Goal: Task Accomplishment & Management: Use online tool/utility

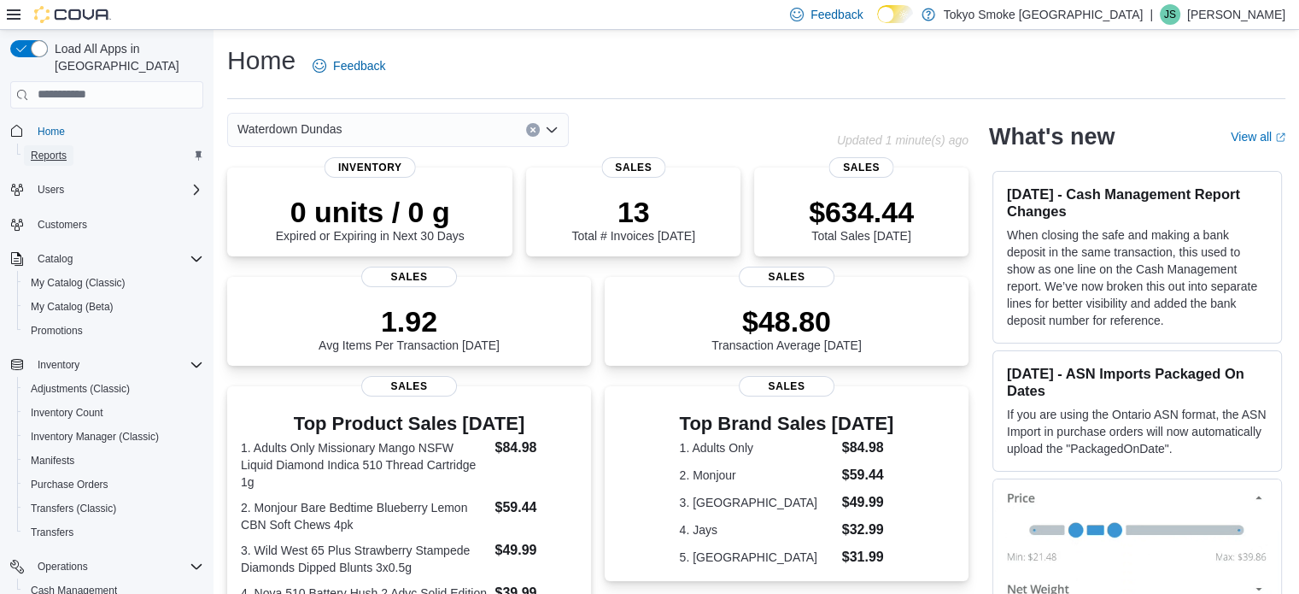
click at [55, 149] on span "Reports" at bounding box center [49, 156] width 36 height 14
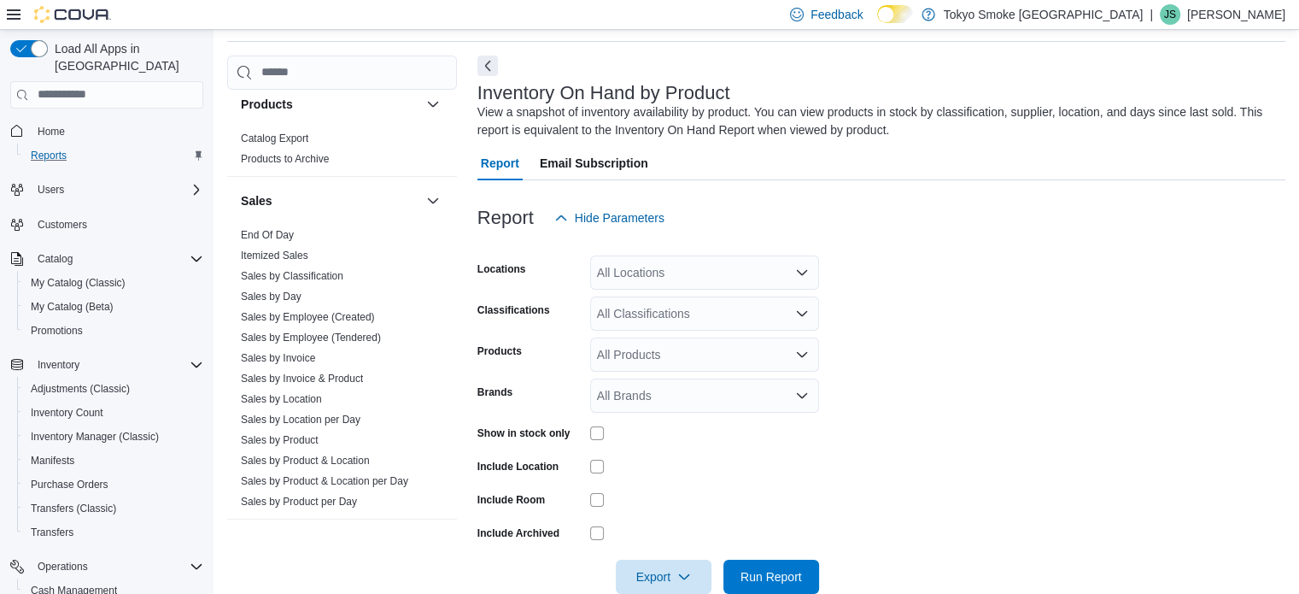
scroll to position [1110, 0]
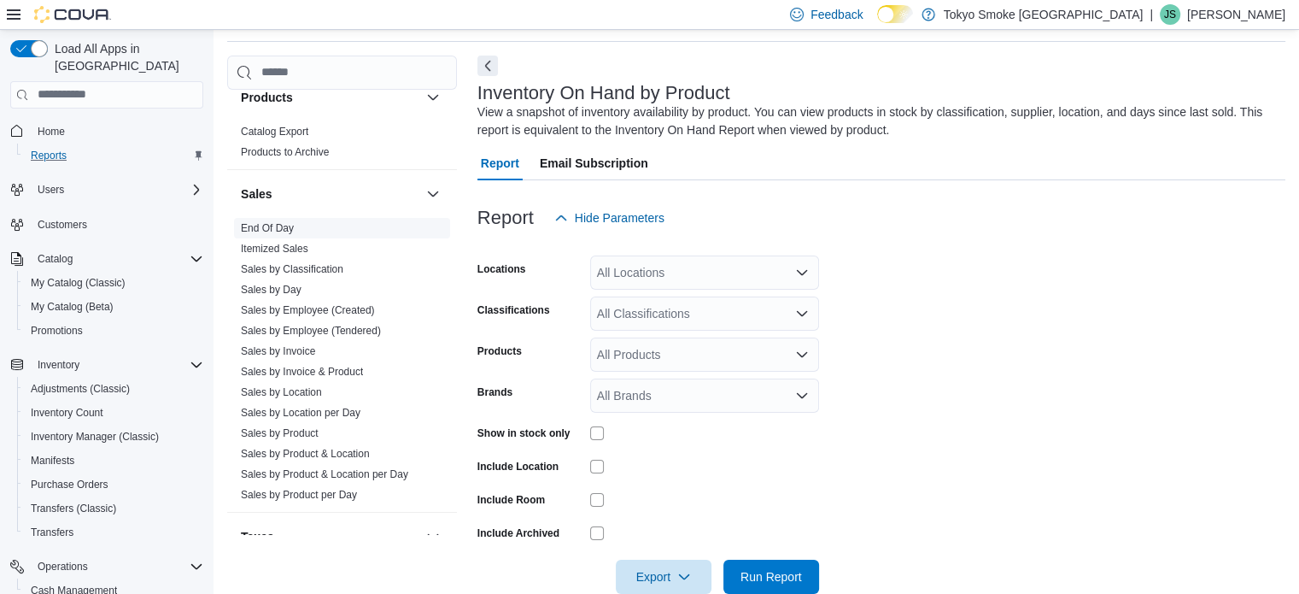
click at [277, 226] on link "End Of Day" at bounding box center [267, 228] width 53 height 12
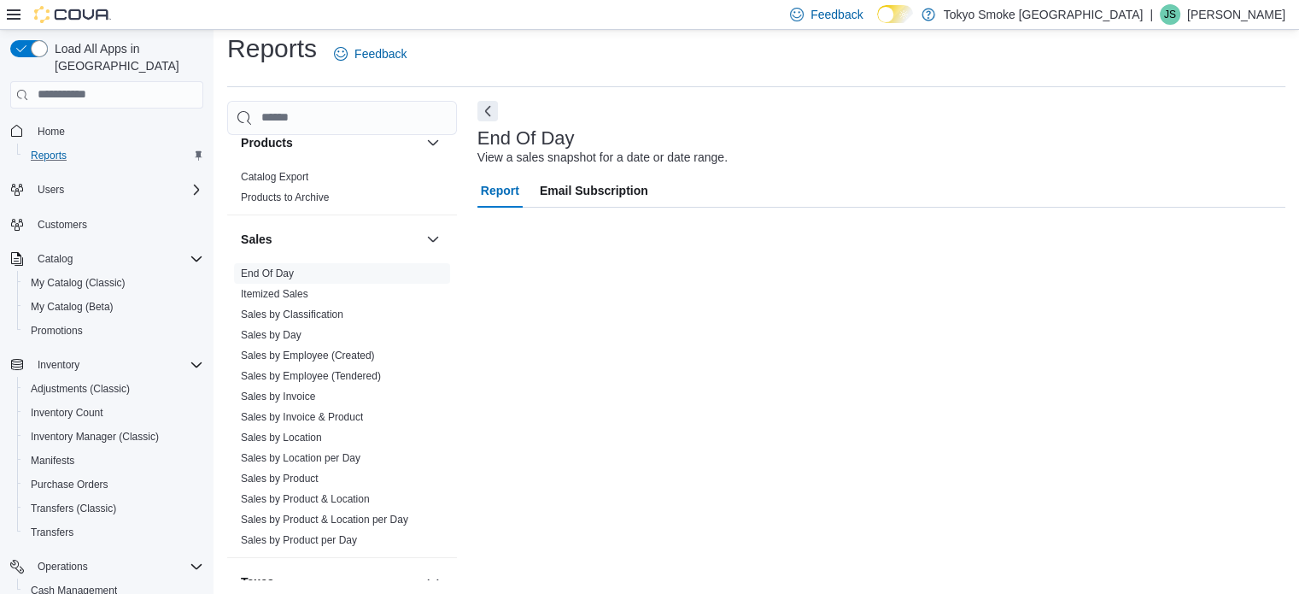
scroll to position [11, 0]
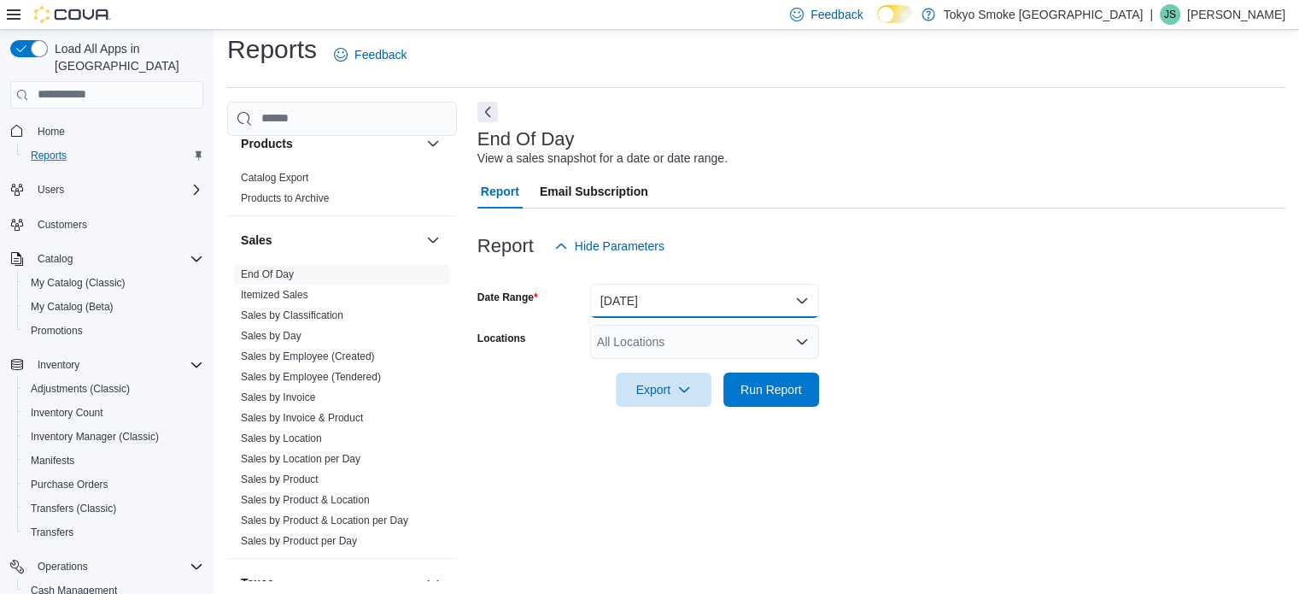
click at [692, 302] on button "[DATE]" at bounding box center [704, 301] width 229 height 34
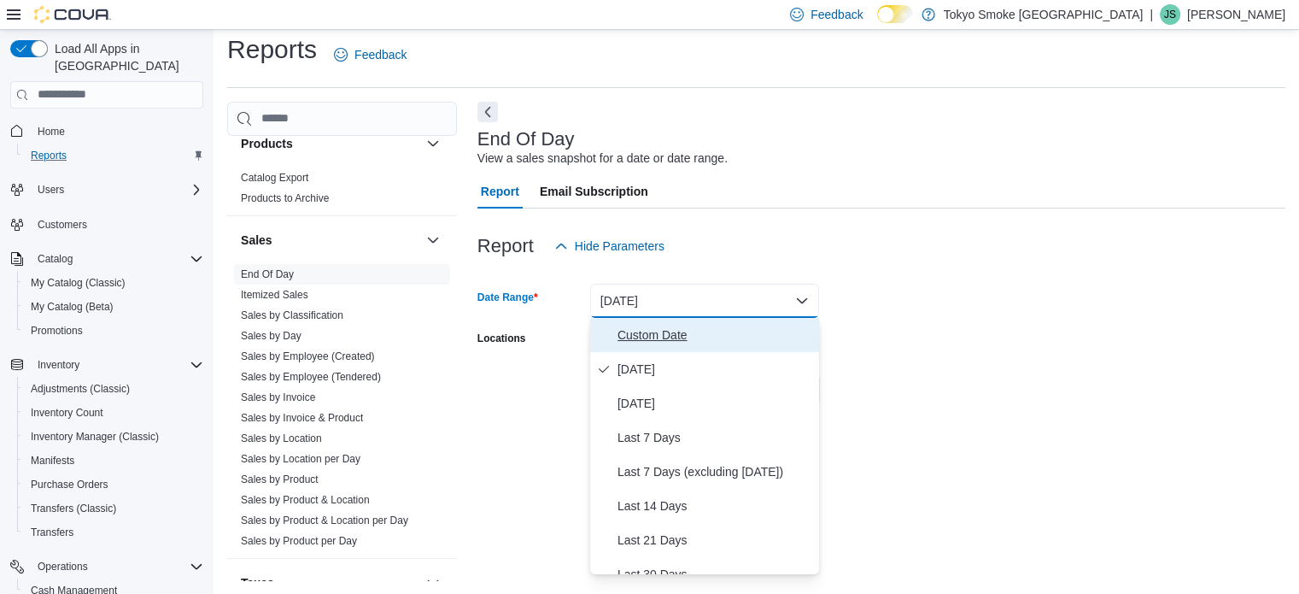
click at [666, 332] on span "Custom Date" at bounding box center [715, 335] width 195 height 21
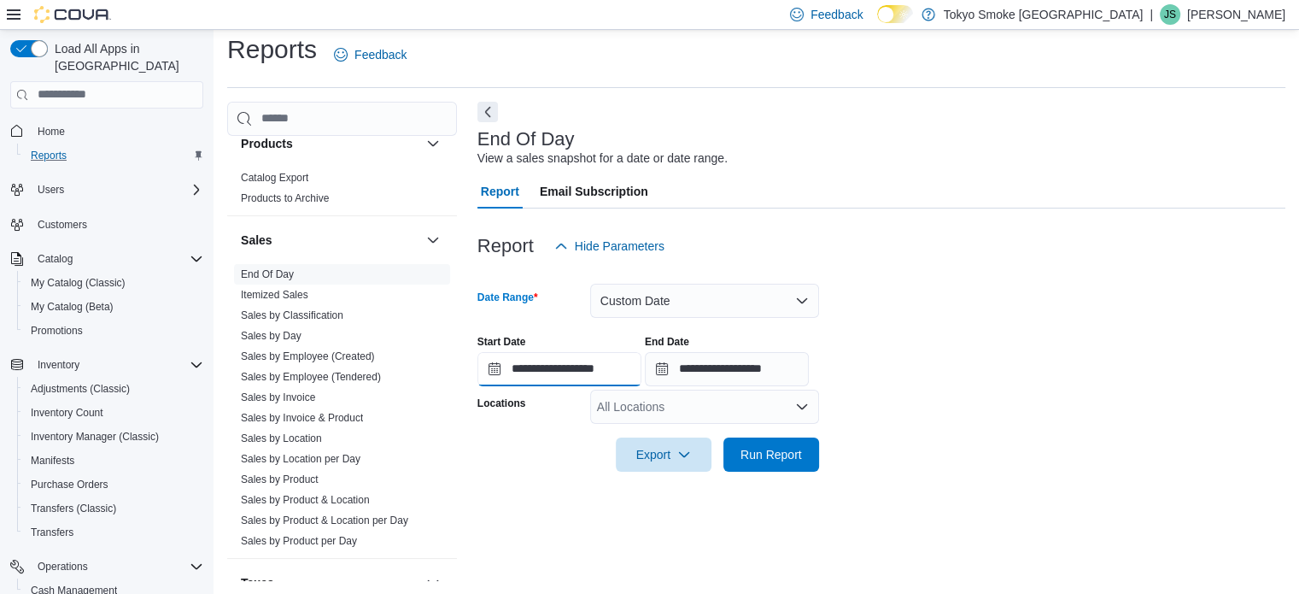
click at [556, 368] on input "**********" at bounding box center [559, 369] width 164 height 34
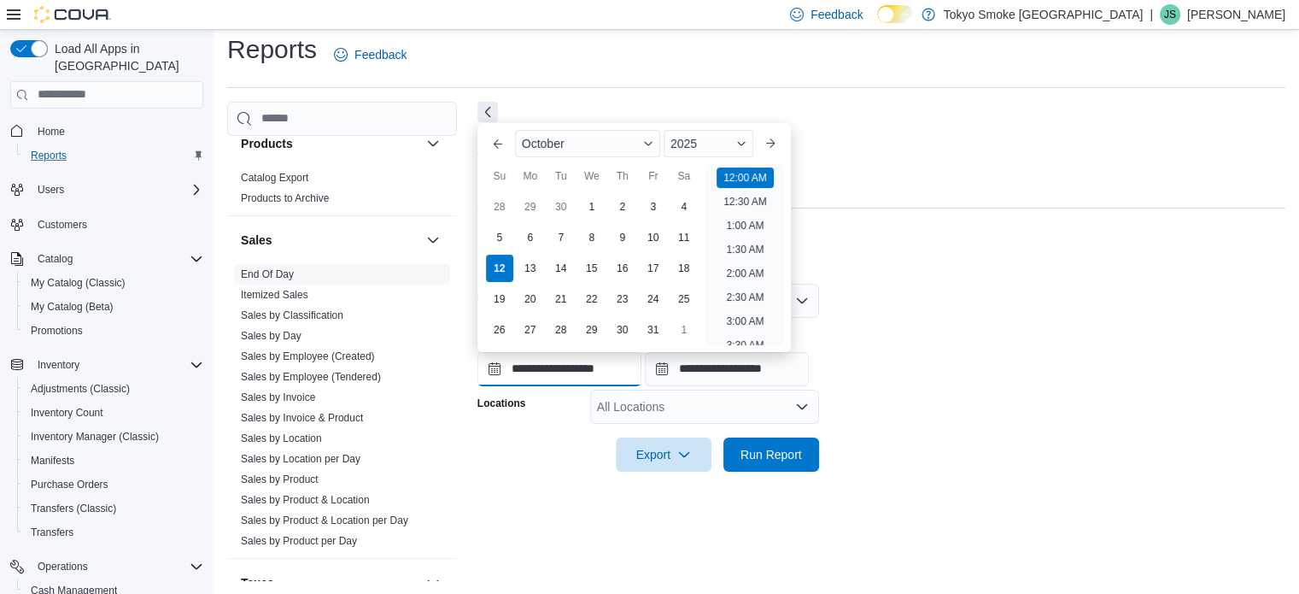
scroll to position [53, 0]
click at [530, 208] on div "29" at bounding box center [530, 206] width 30 height 30
type input "**********"
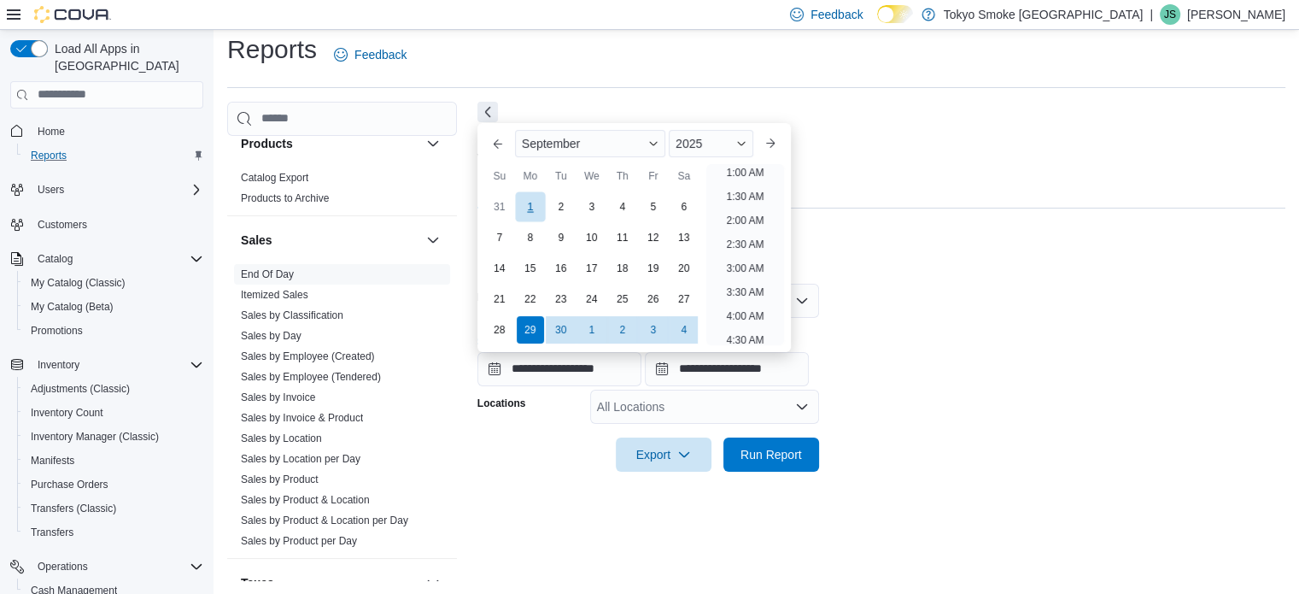
scroll to position [3, 0]
click at [724, 360] on input "**********" at bounding box center [727, 369] width 164 height 34
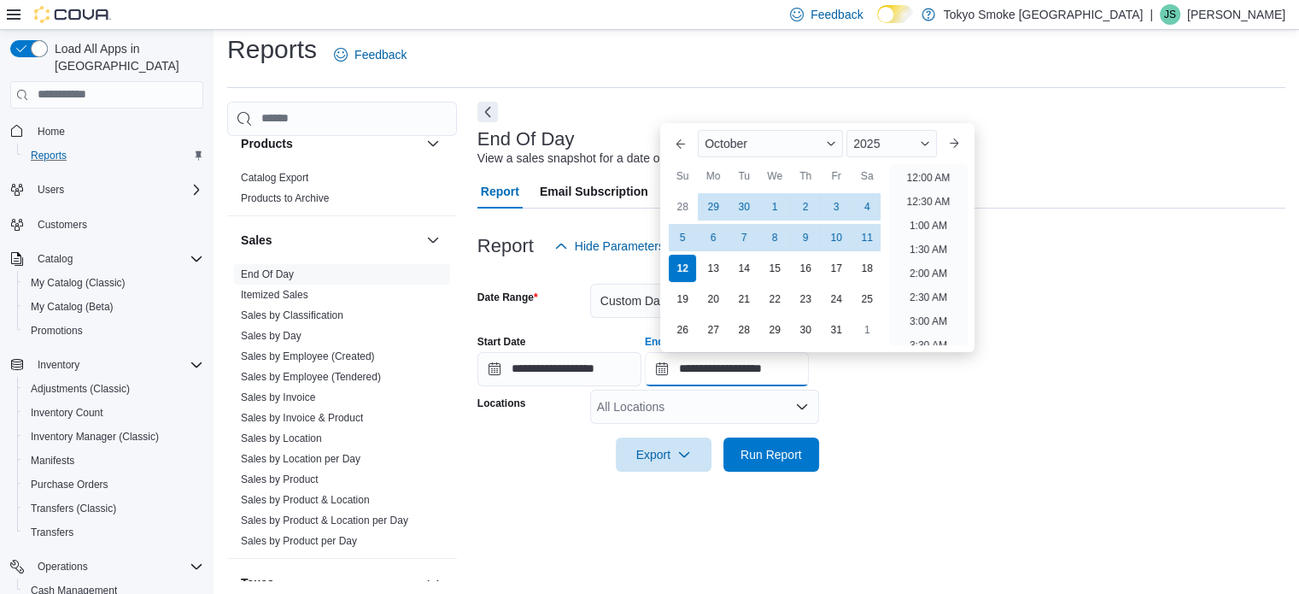
scroll to position [970, 0]
click at [683, 237] on div "5" at bounding box center [683, 237] width 30 height 30
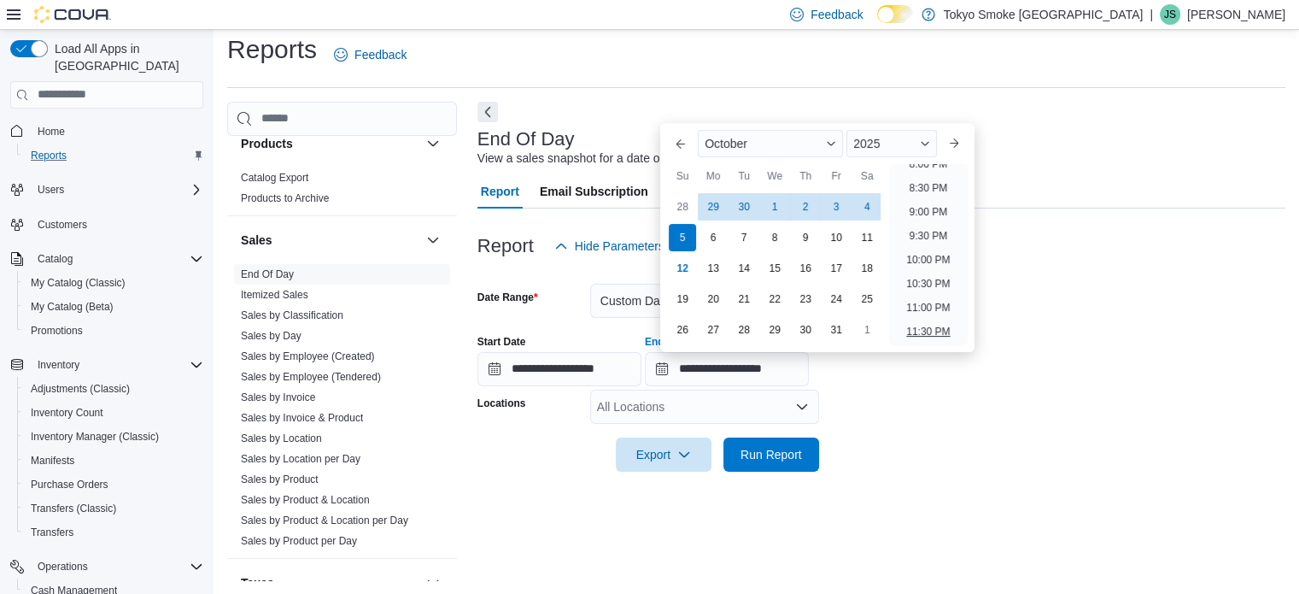
click at [926, 331] on li "11:30 PM" at bounding box center [927, 331] width 57 height 21
type input "**********"
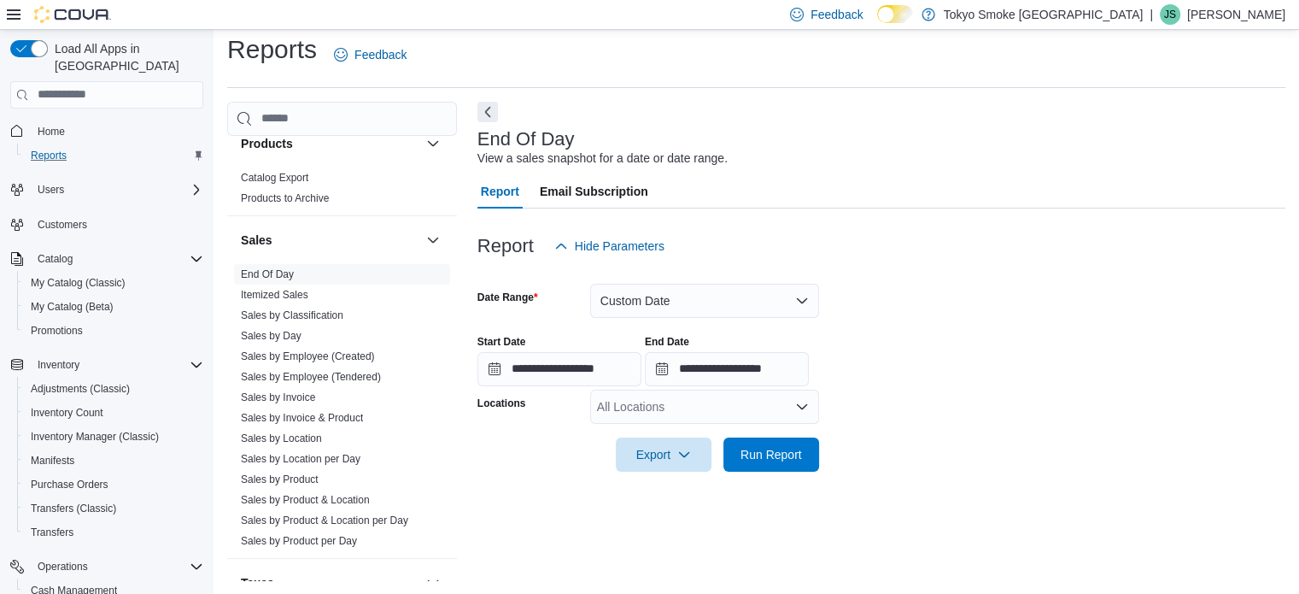
click at [669, 407] on div "All Locations" at bounding box center [704, 407] width 229 height 34
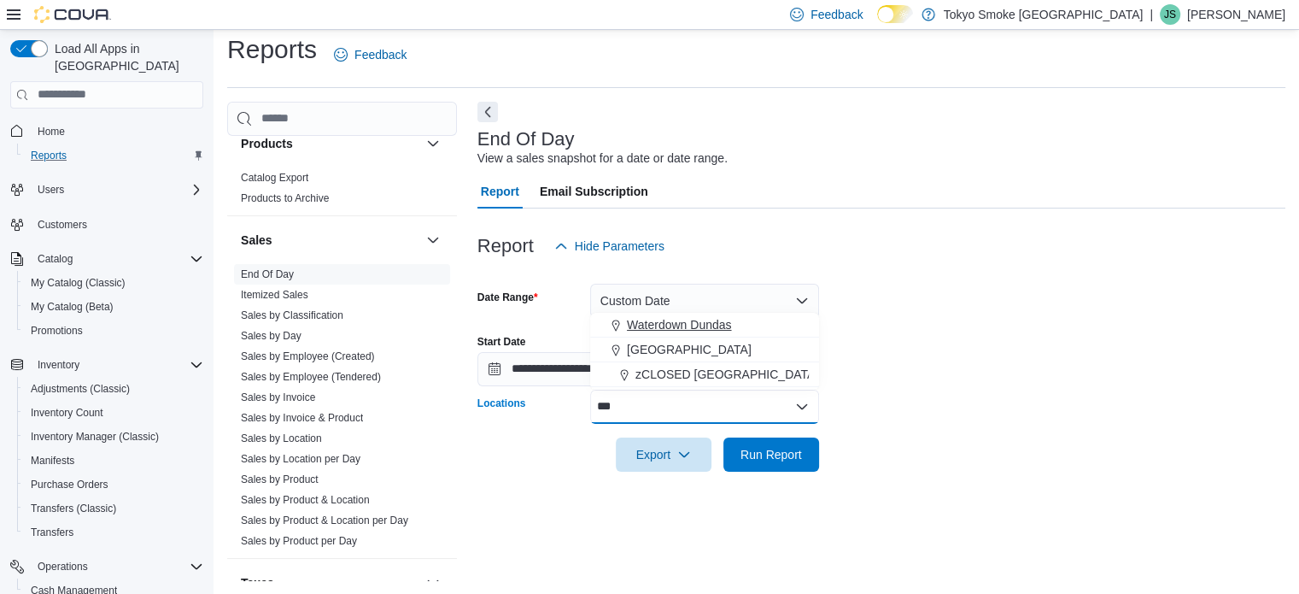
type input "***"
click at [670, 322] on span "Waterdown Dundas" at bounding box center [679, 324] width 104 height 17
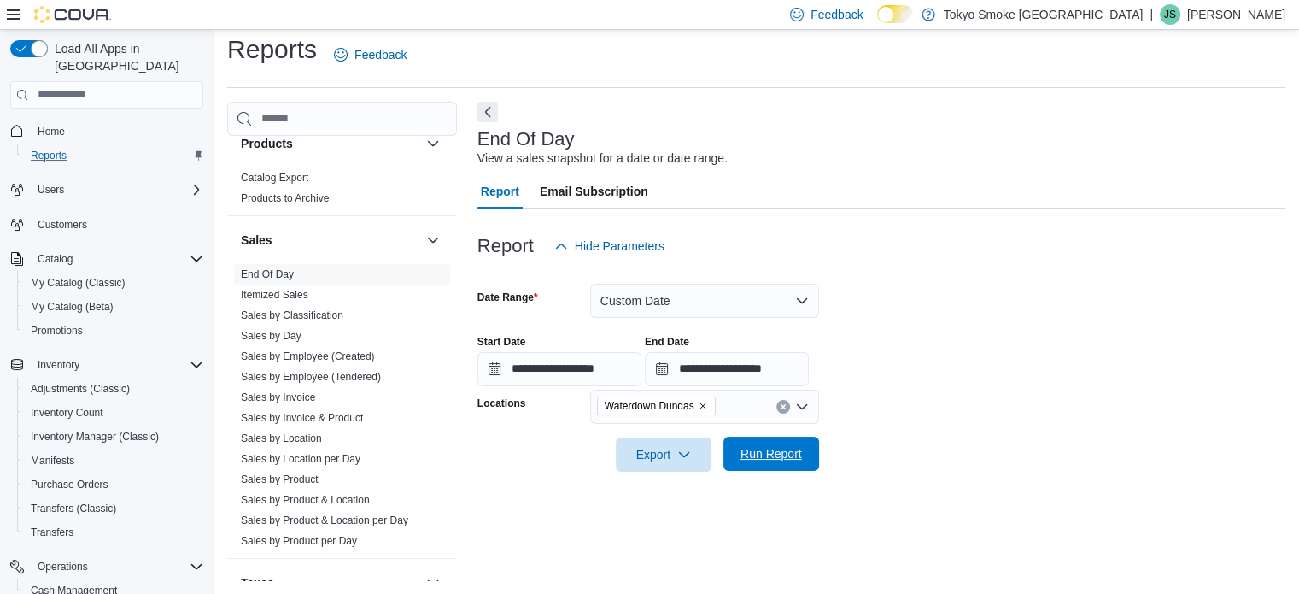
click at [772, 459] on span "Run Report" at bounding box center [772, 453] width 62 height 17
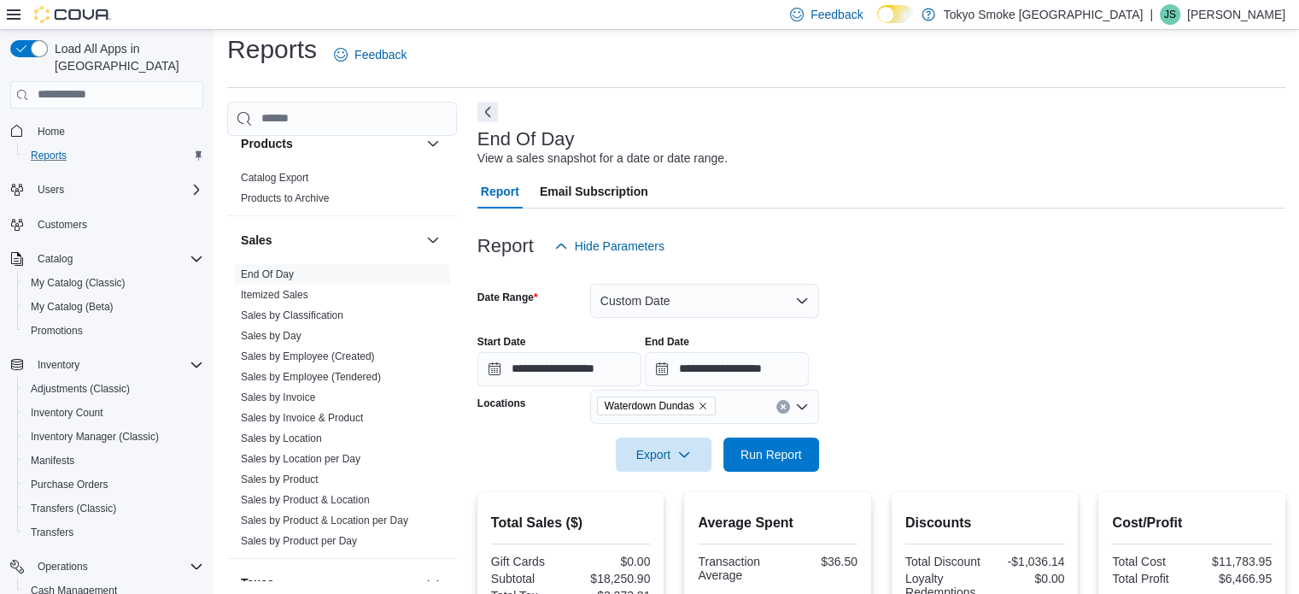
click at [976, 296] on form "**********" at bounding box center [881, 367] width 808 height 208
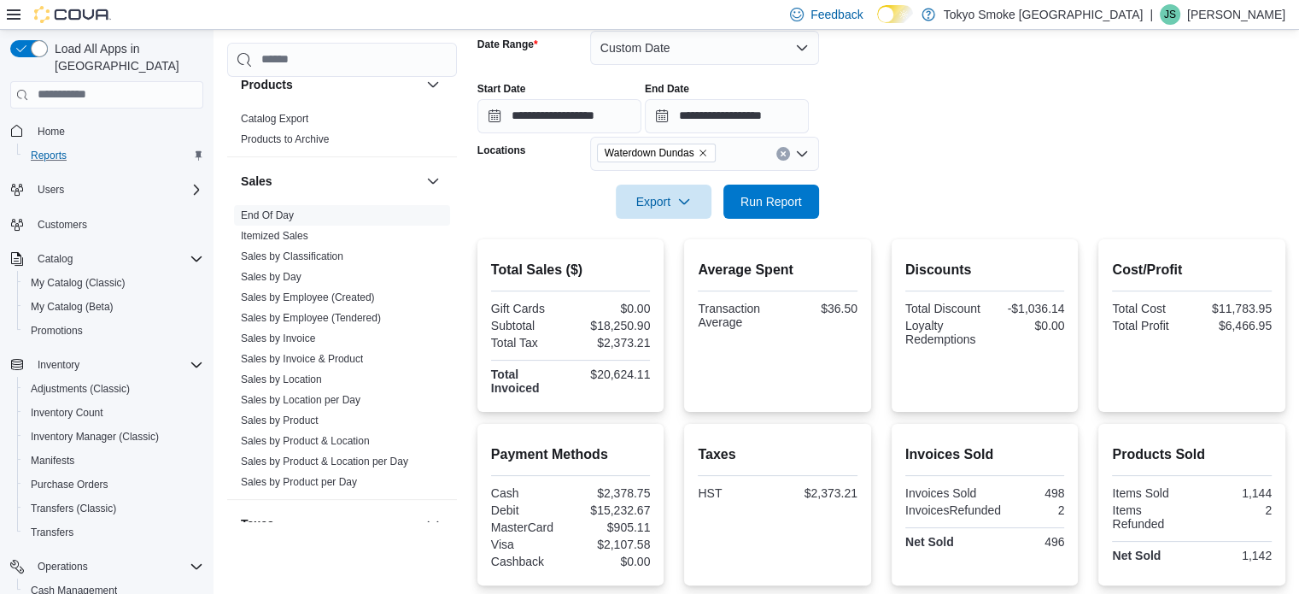
scroll to position [97, 0]
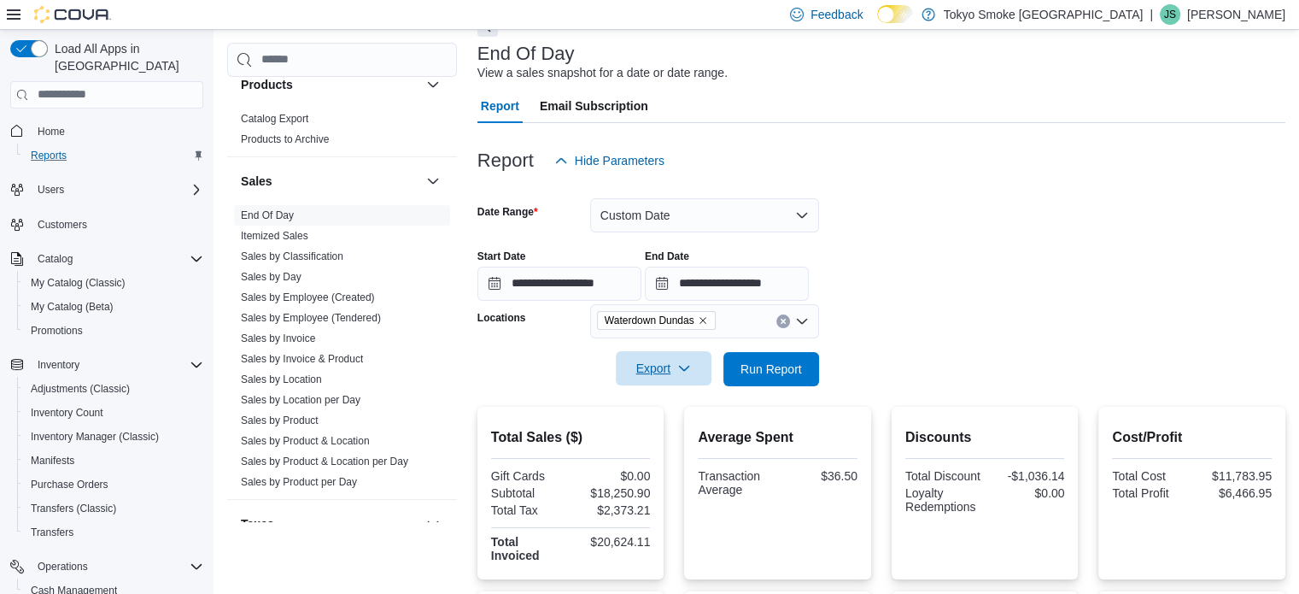
click at [687, 361] on icon "button" at bounding box center [684, 368] width 14 height 14
click at [673, 407] on span "Export to Excel" at bounding box center [666, 403] width 77 height 14
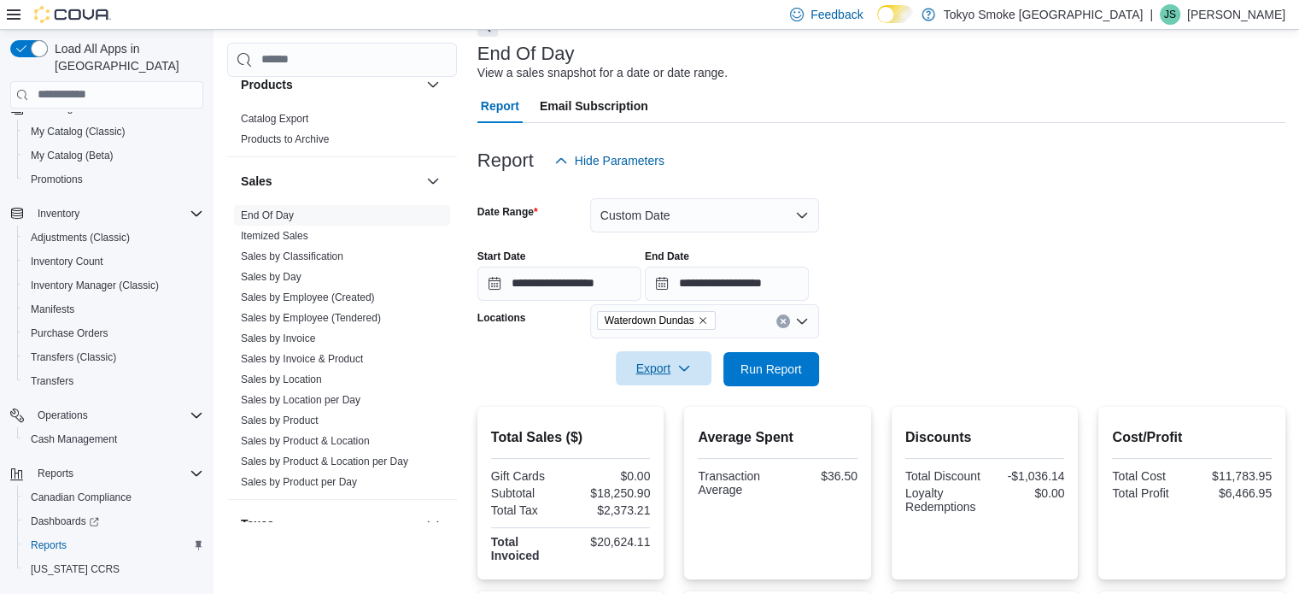
scroll to position [171, 0]
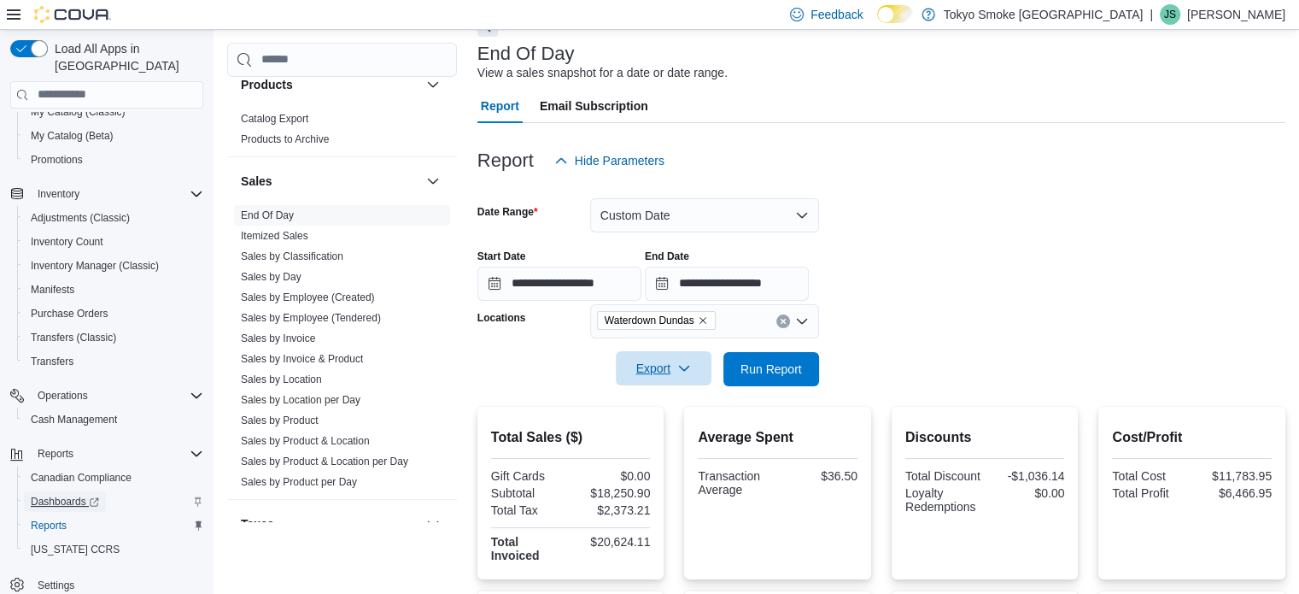
click at [67, 495] on span "Dashboards" at bounding box center [65, 502] width 68 height 14
click at [1010, 260] on div "**********" at bounding box center [881, 268] width 808 height 65
click at [980, 264] on div "**********" at bounding box center [881, 268] width 808 height 65
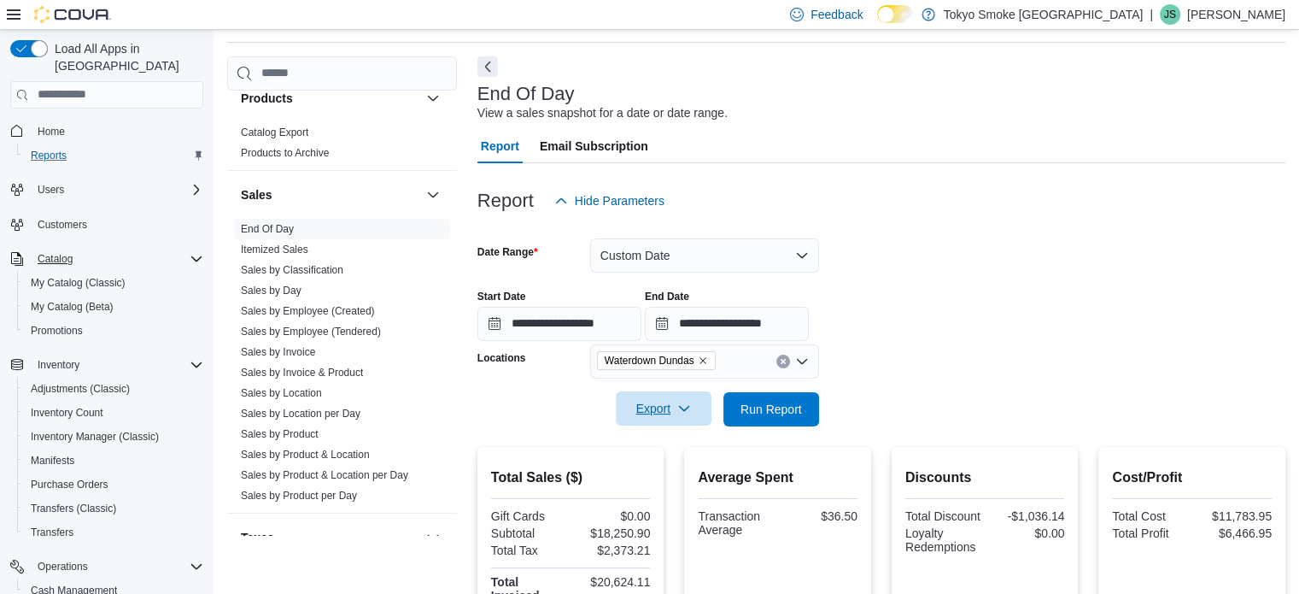
scroll to position [0, 0]
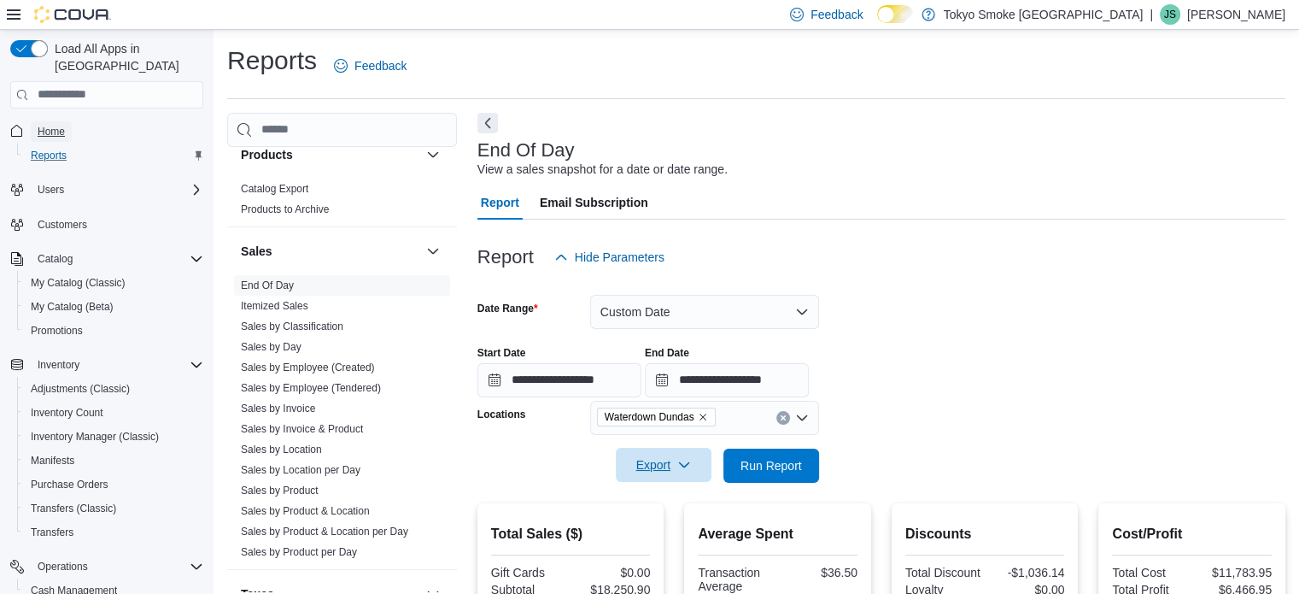
drag, startPoint x: 51, startPoint y: 108, endPoint x: 88, endPoint y: 131, distance: 42.9
click at [51, 125] on span "Home" at bounding box center [51, 132] width 27 height 14
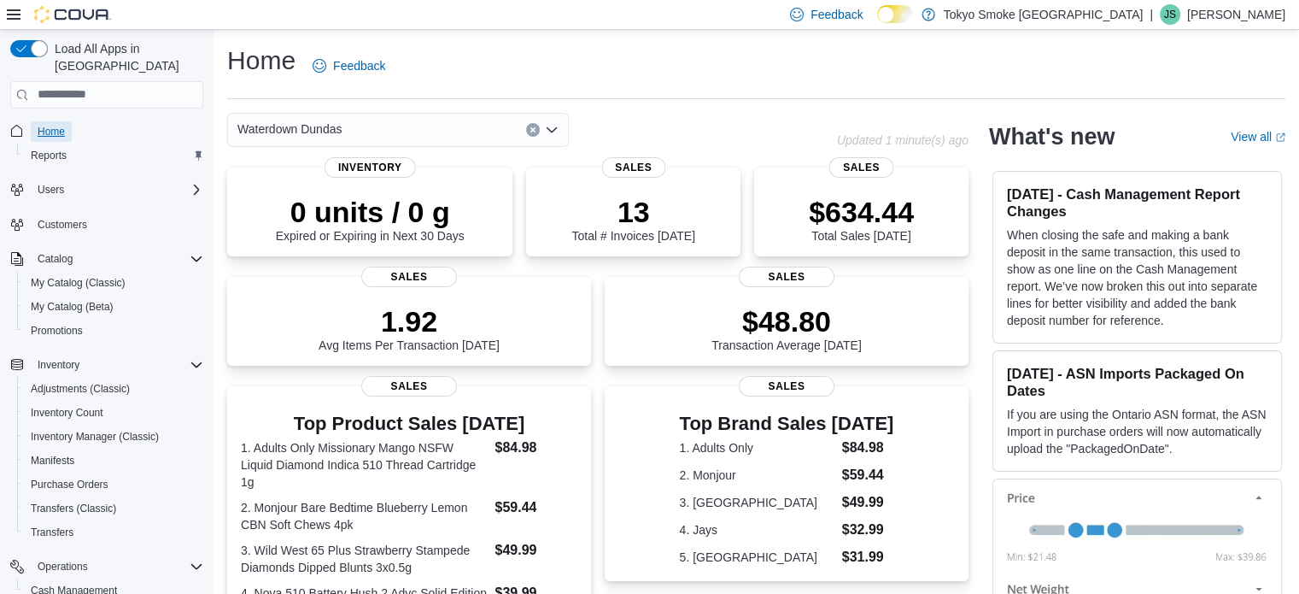
click at [50, 125] on span "Home" at bounding box center [51, 132] width 27 height 14
click at [44, 149] on span "Reports" at bounding box center [49, 156] width 36 height 14
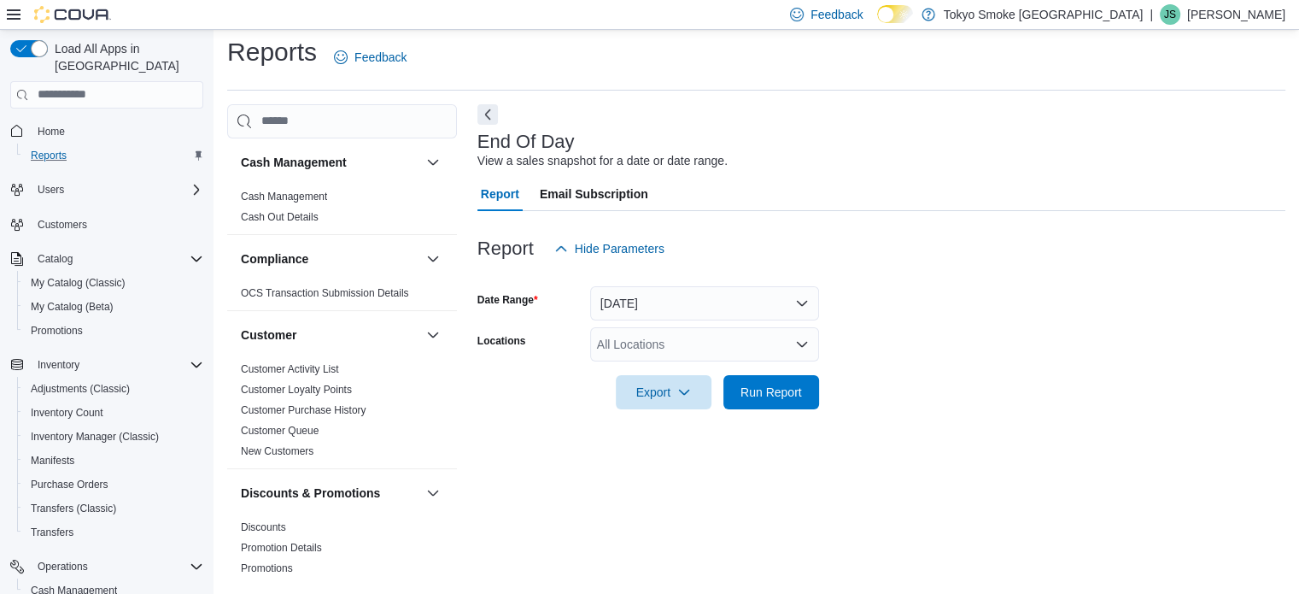
scroll to position [11, 0]
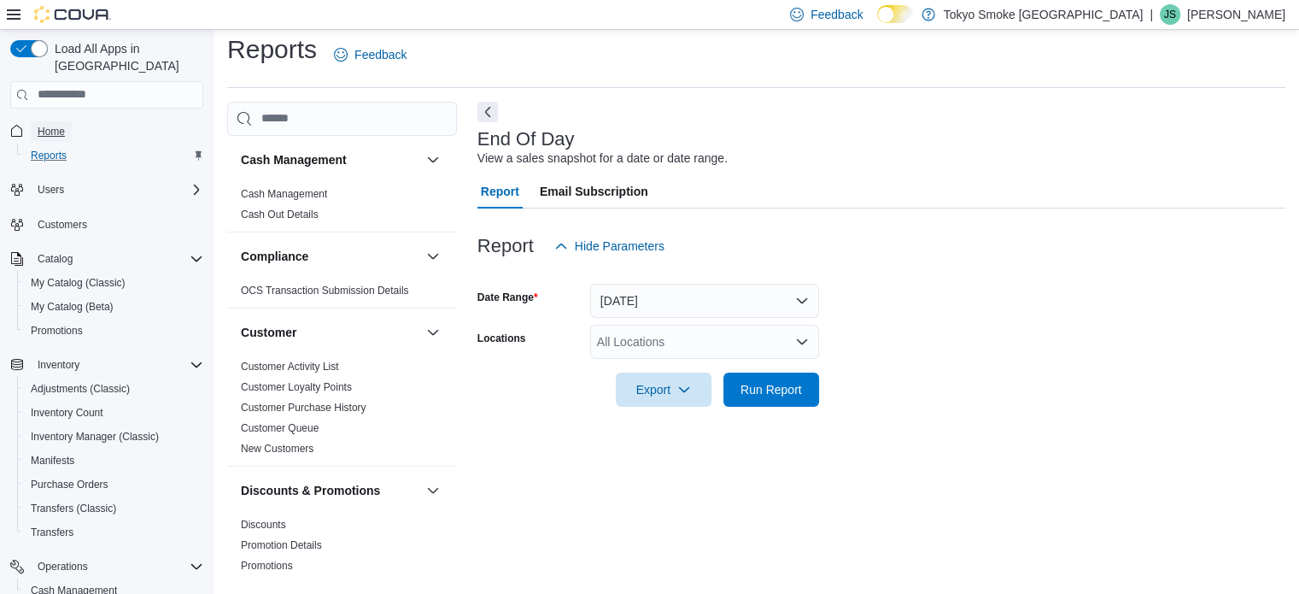
click at [52, 125] on span "Home" at bounding box center [51, 132] width 27 height 14
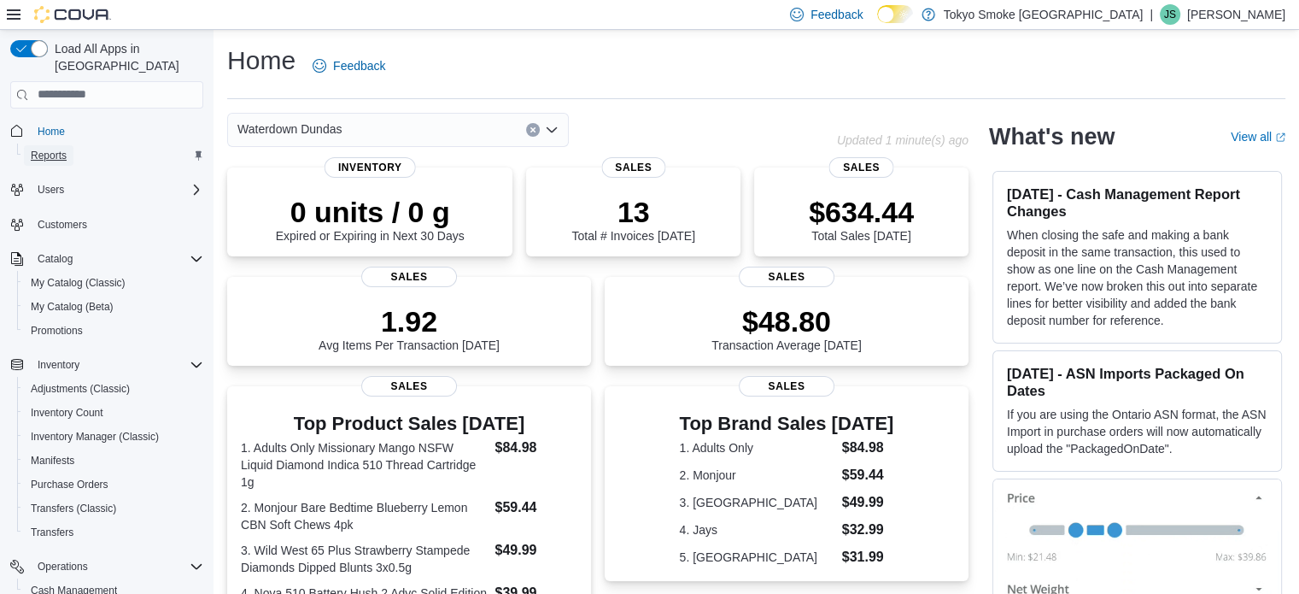
click at [41, 149] on span "Reports" at bounding box center [49, 156] width 36 height 14
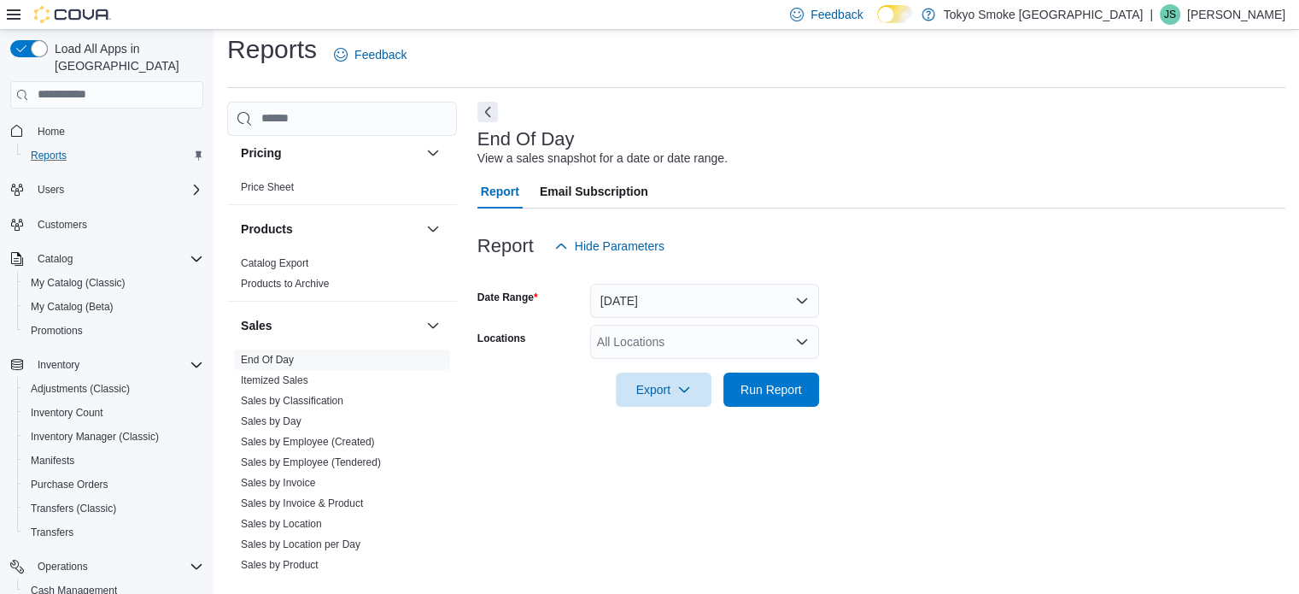
scroll to position [1199, 0]
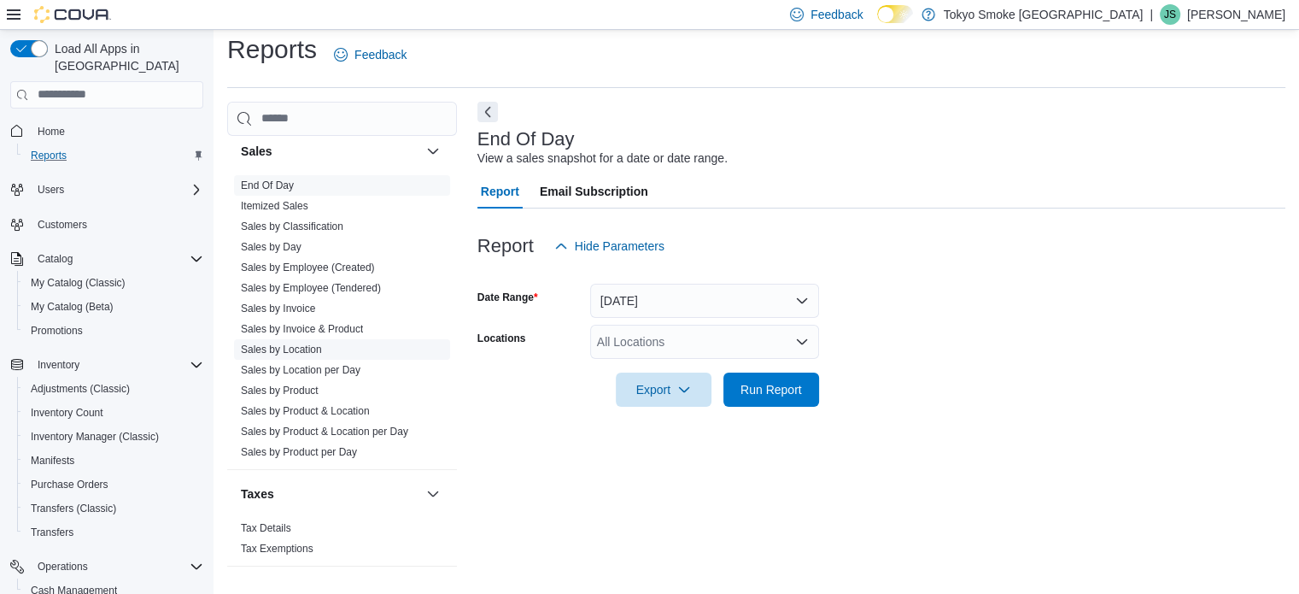
click at [308, 345] on link "Sales by Location" at bounding box center [281, 349] width 81 height 12
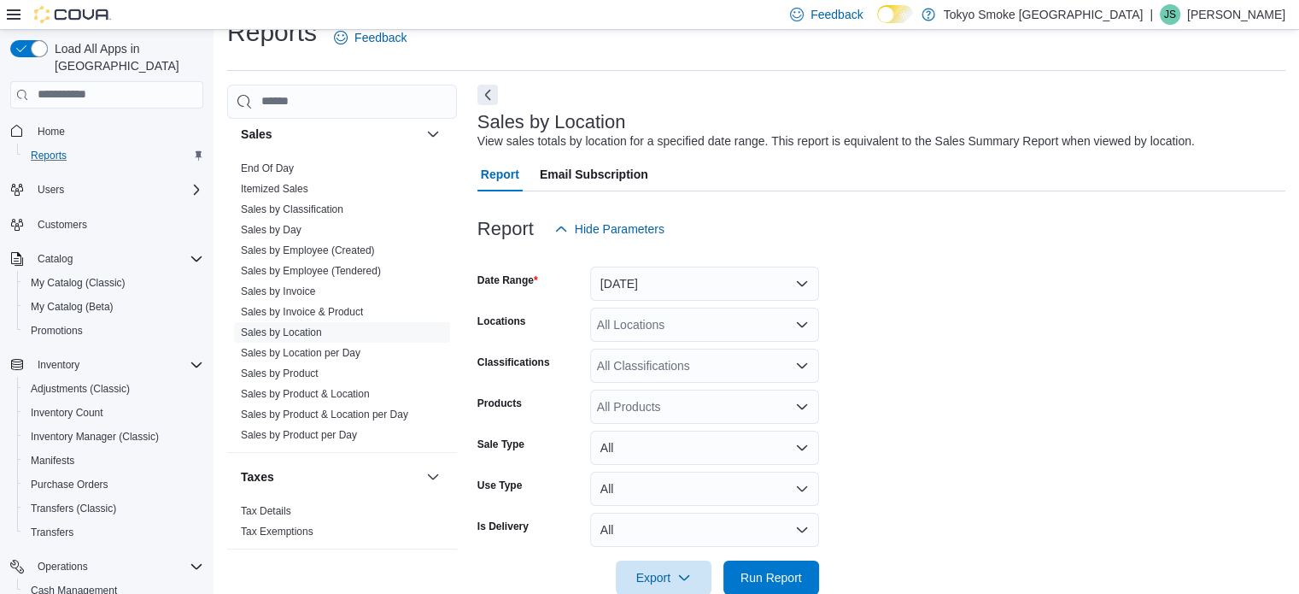
scroll to position [39, 0]
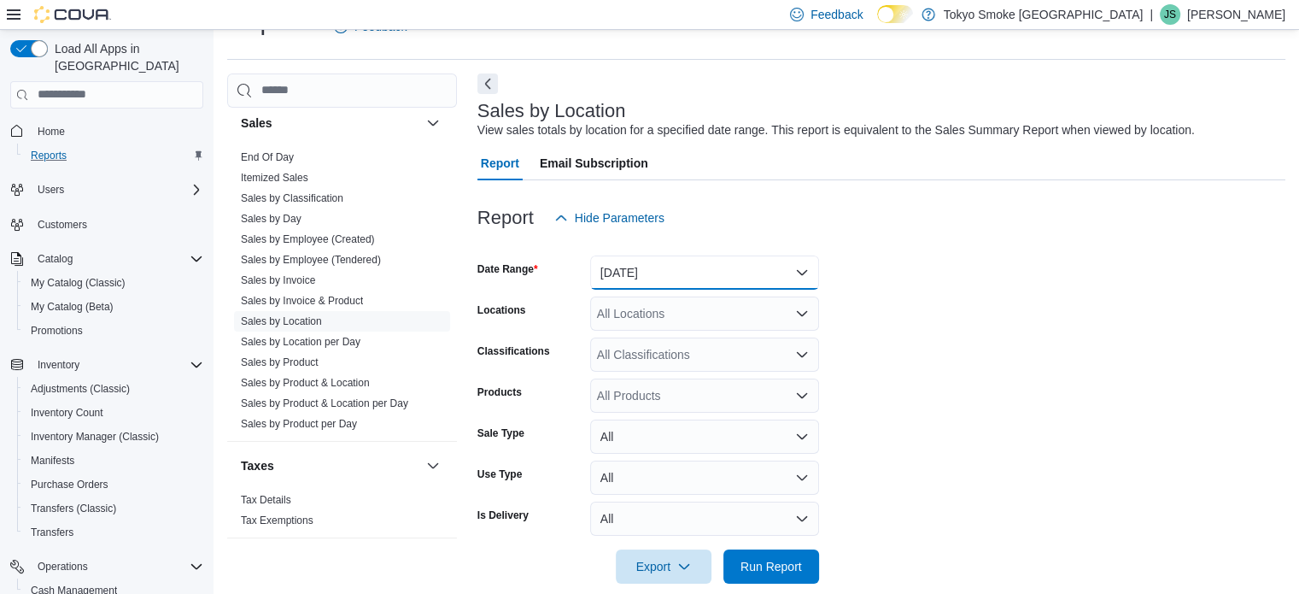
click at [692, 271] on button "[DATE]" at bounding box center [704, 272] width 229 height 34
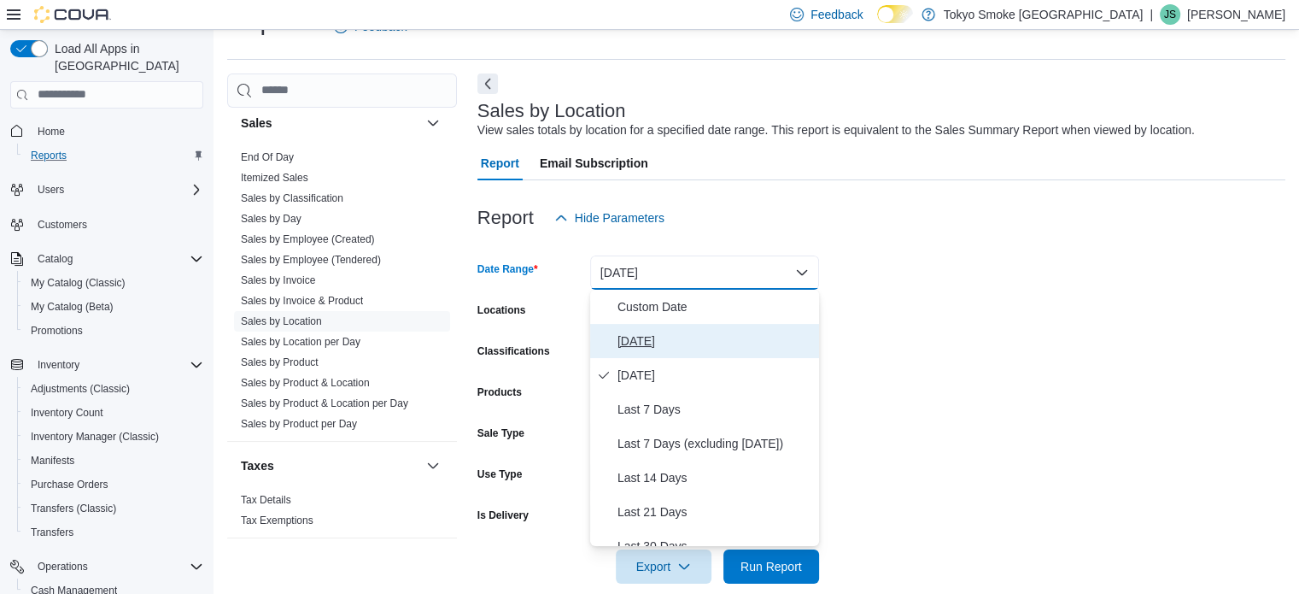
click at [623, 344] on span "[DATE]" at bounding box center [715, 341] width 195 height 21
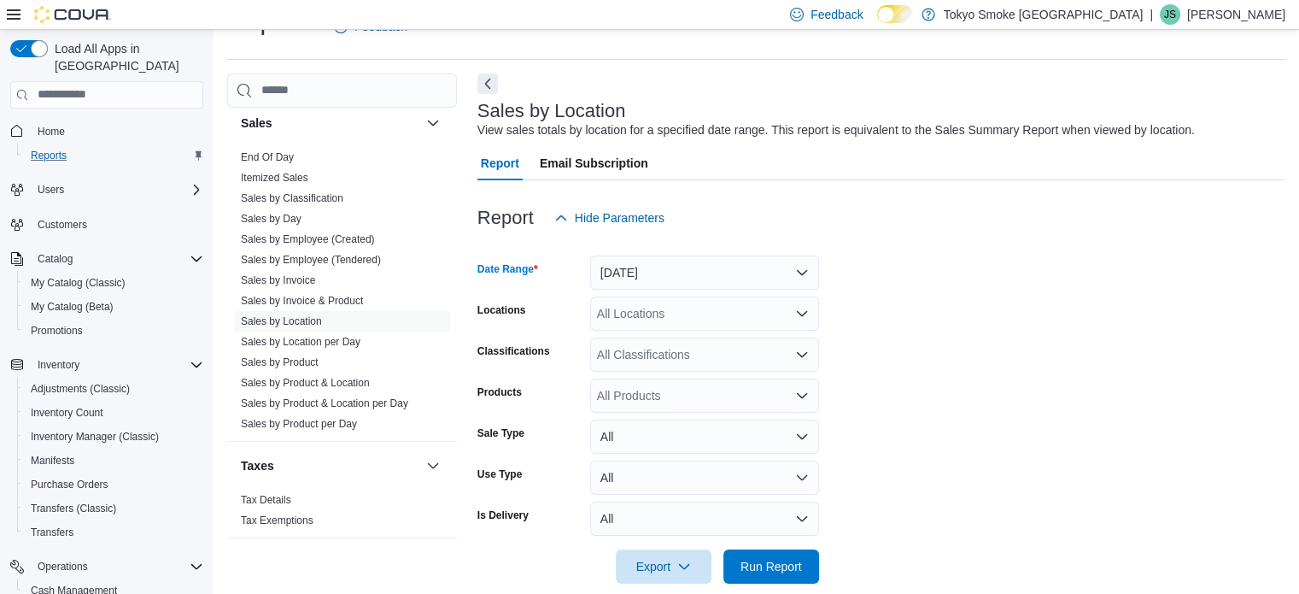
click at [655, 319] on div "All Locations" at bounding box center [704, 313] width 229 height 34
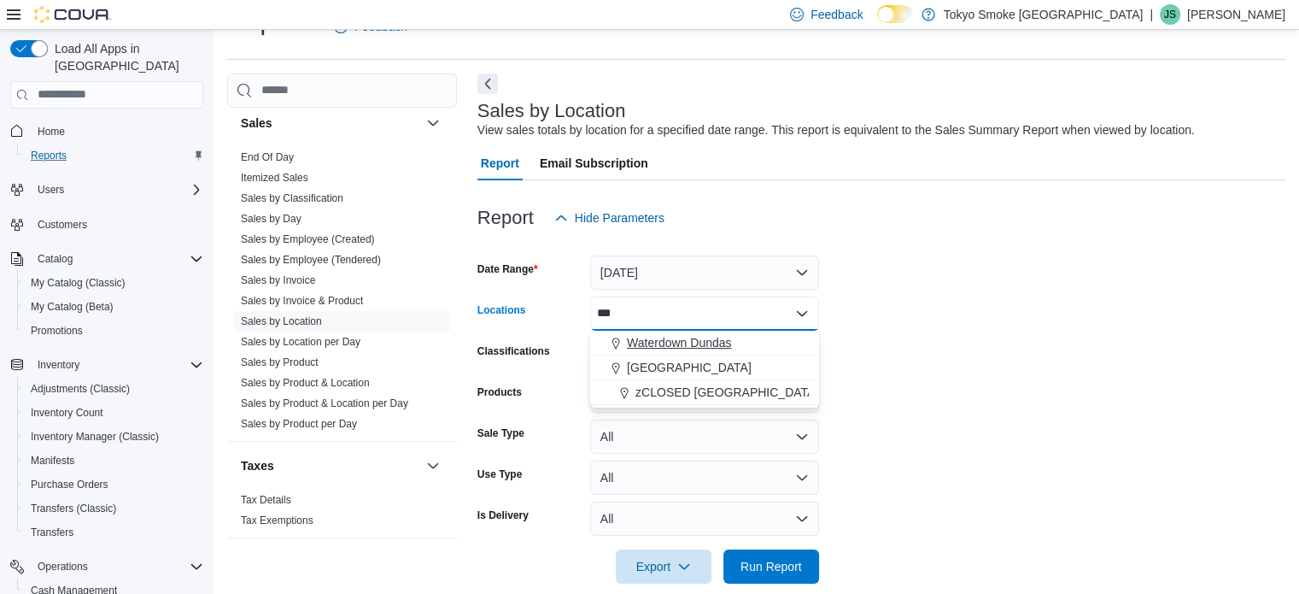
type input "***"
click at [679, 341] on span "Waterdown Dundas" at bounding box center [679, 342] width 104 height 17
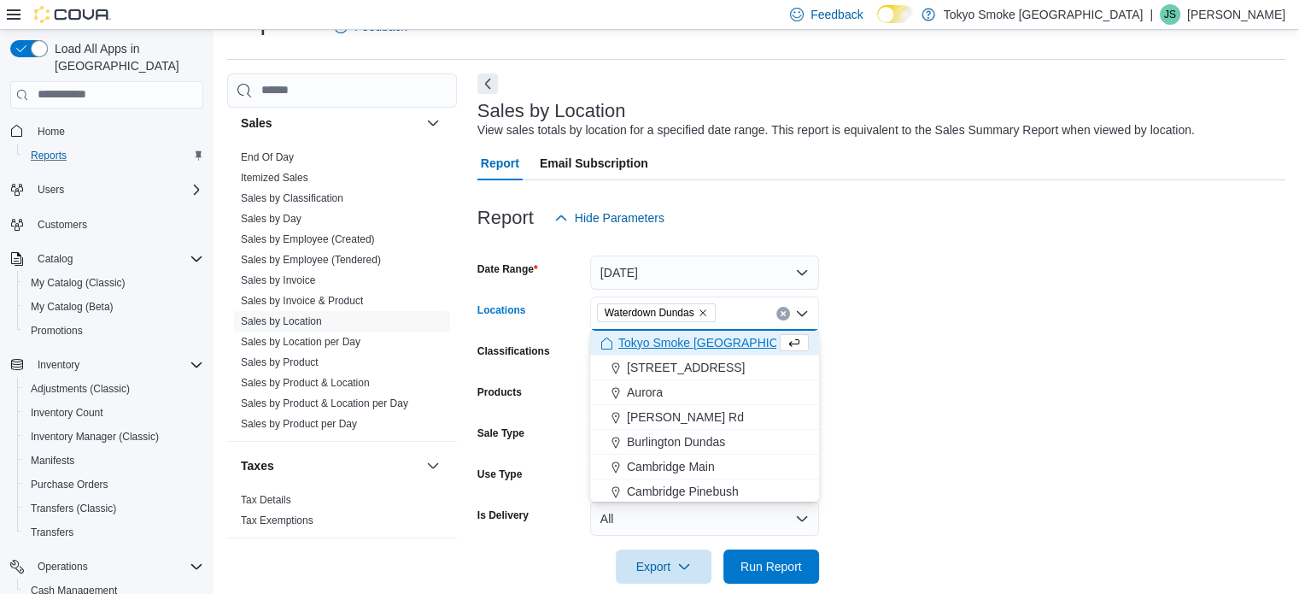
click at [936, 360] on form "Date Range [DATE] Locations Waterdown [GEOGRAPHIC_DATA] Combo box. Selected. Wa…" at bounding box center [881, 409] width 808 height 349
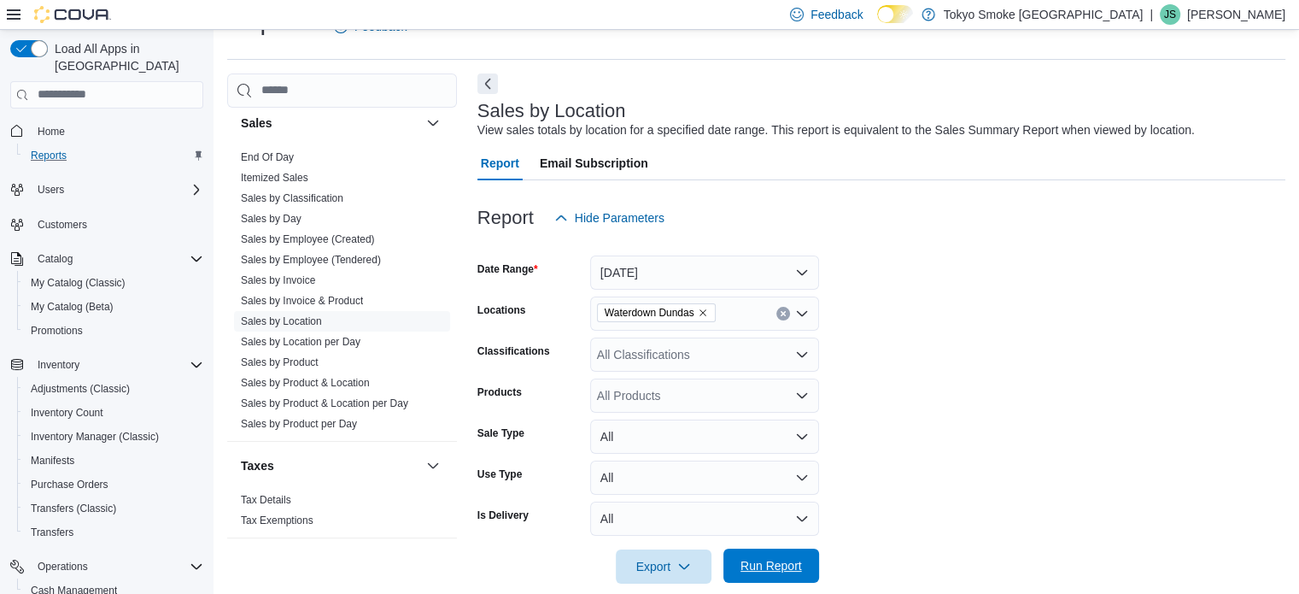
click at [776, 566] on span "Run Report" at bounding box center [772, 565] width 62 height 17
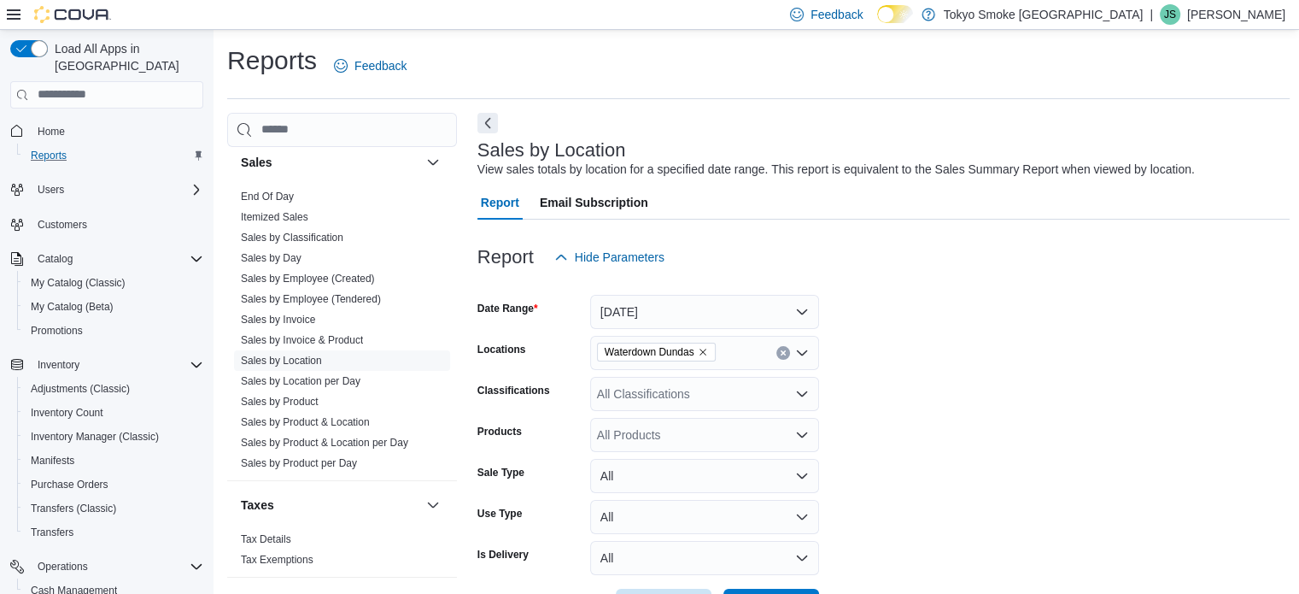
click at [971, 414] on form "Date Range [DATE] Locations Waterdown Dundas Classifications All Classification…" at bounding box center [883, 448] width 813 height 349
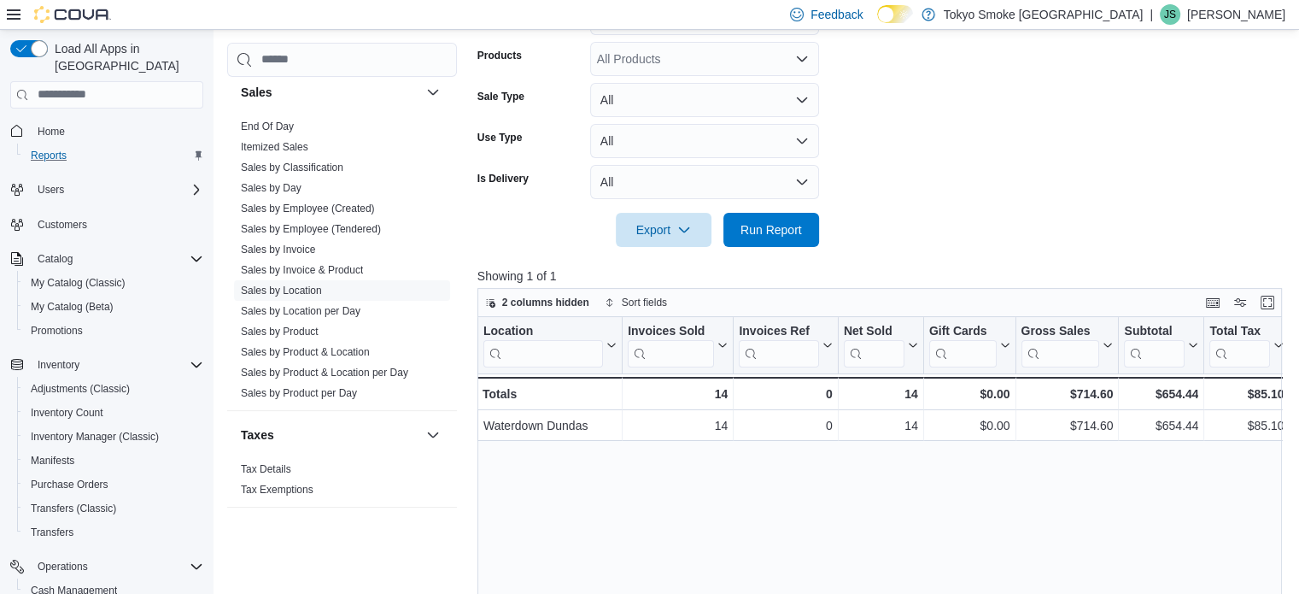
scroll to position [171, 0]
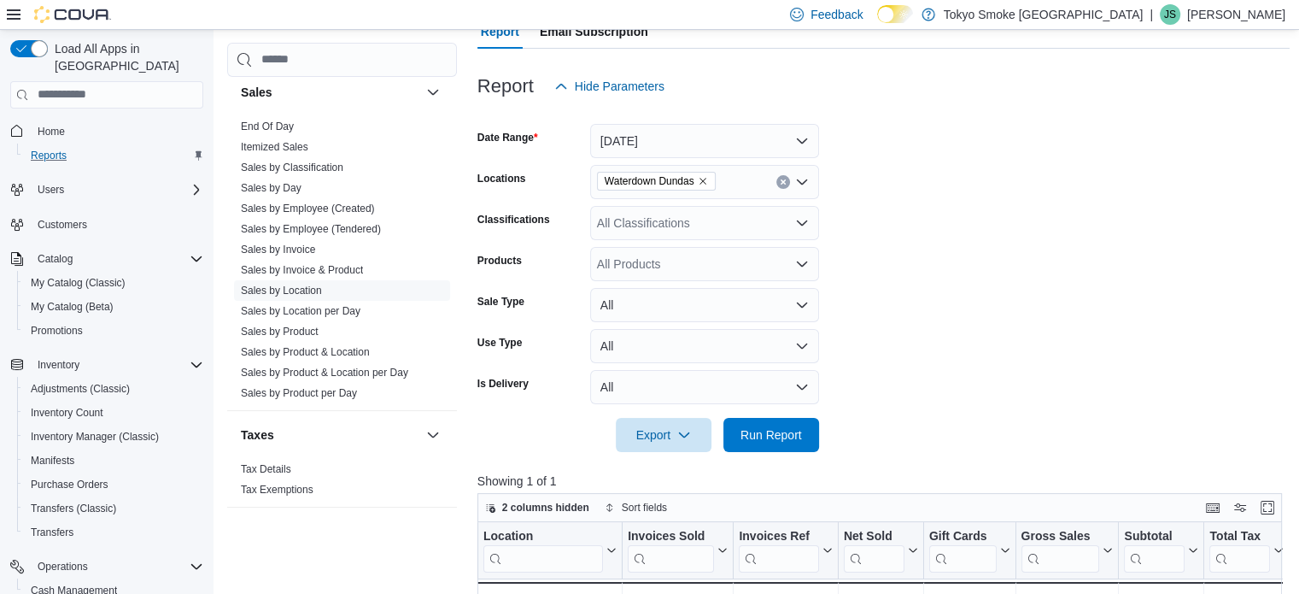
click at [993, 245] on form "Date Range [DATE] Locations Waterdown Dundas Classifications All Classification…" at bounding box center [883, 277] width 813 height 349
click at [878, 256] on form "Date Range [DATE] Locations Waterdown Dundas Classifications All Classification…" at bounding box center [883, 277] width 813 height 349
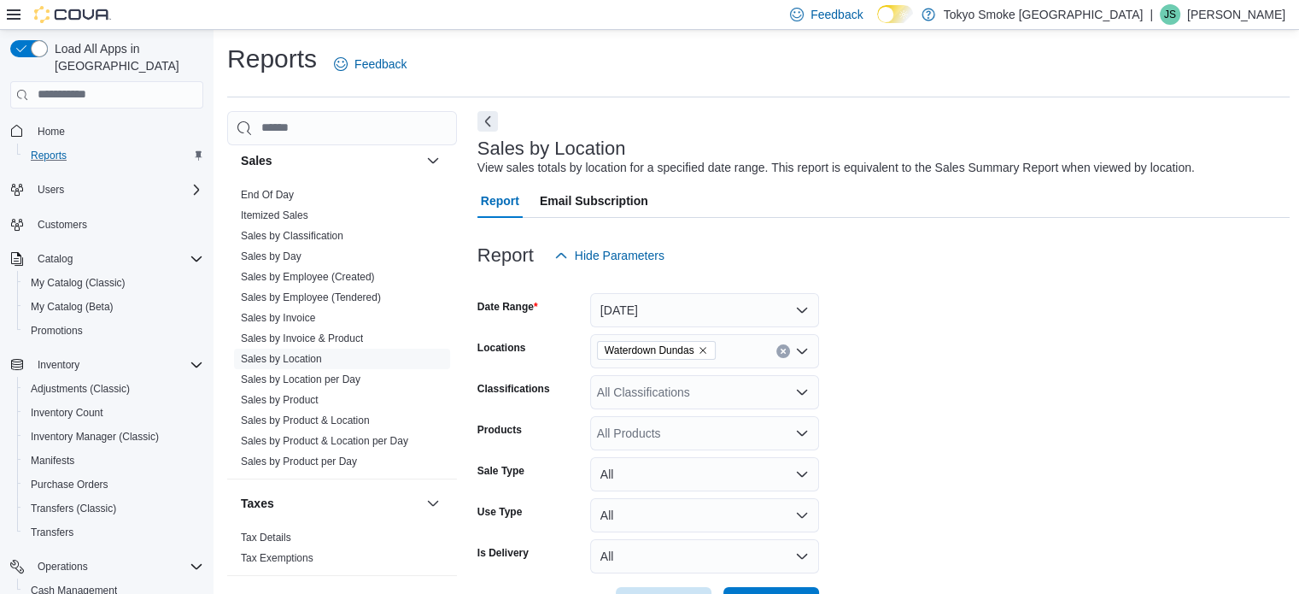
scroll to position [0, 0]
click at [1019, 301] on form "Date Range [DATE] Locations Waterdown Dundas Classifications All Classification…" at bounding box center [883, 448] width 813 height 349
click at [1040, 375] on form "Date Range [DATE] Locations Waterdown Dundas Classifications All Classification…" at bounding box center [883, 448] width 813 height 349
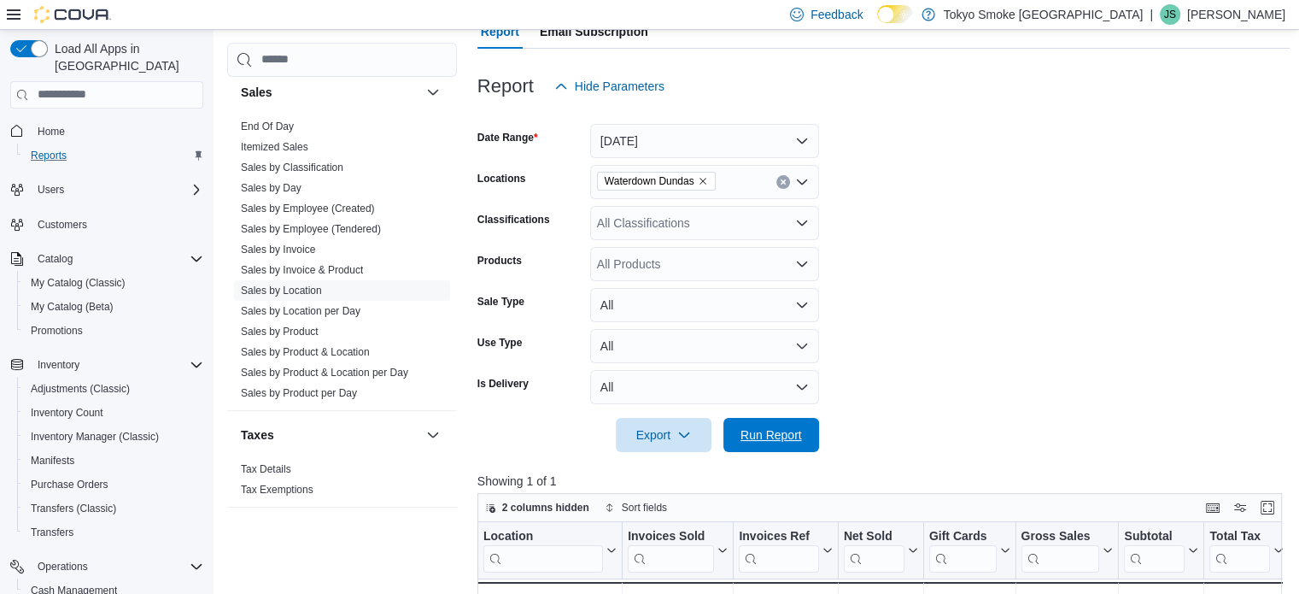
click at [771, 431] on span "Run Report" at bounding box center [772, 434] width 62 height 17
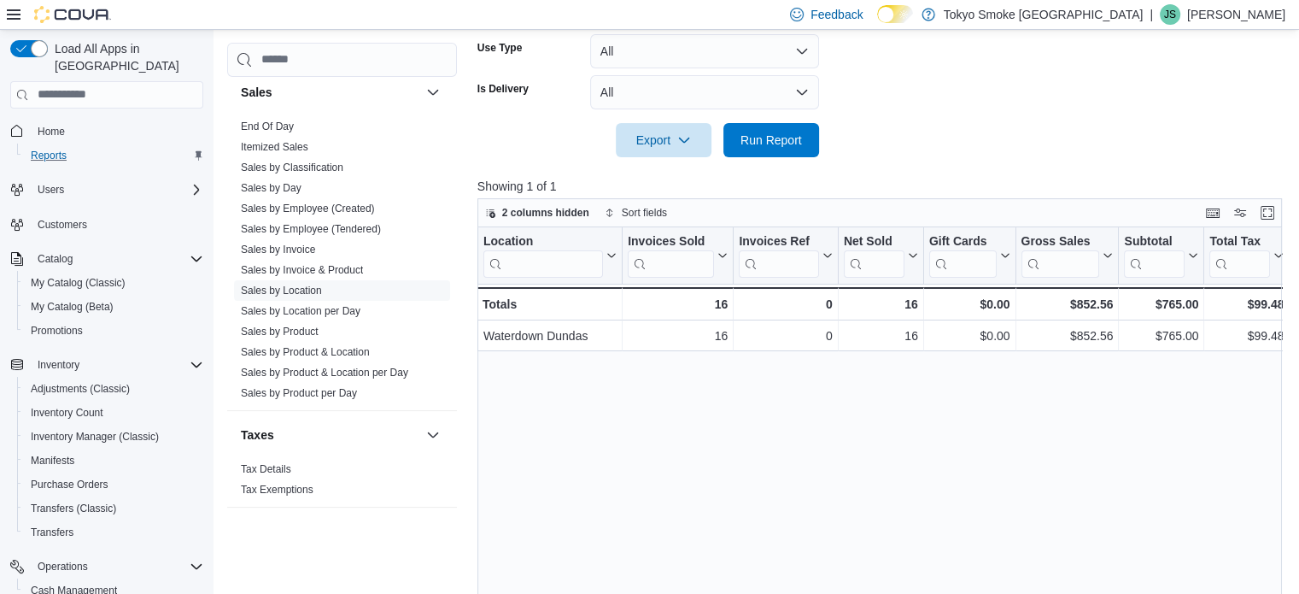
scroll to position [558, 0]
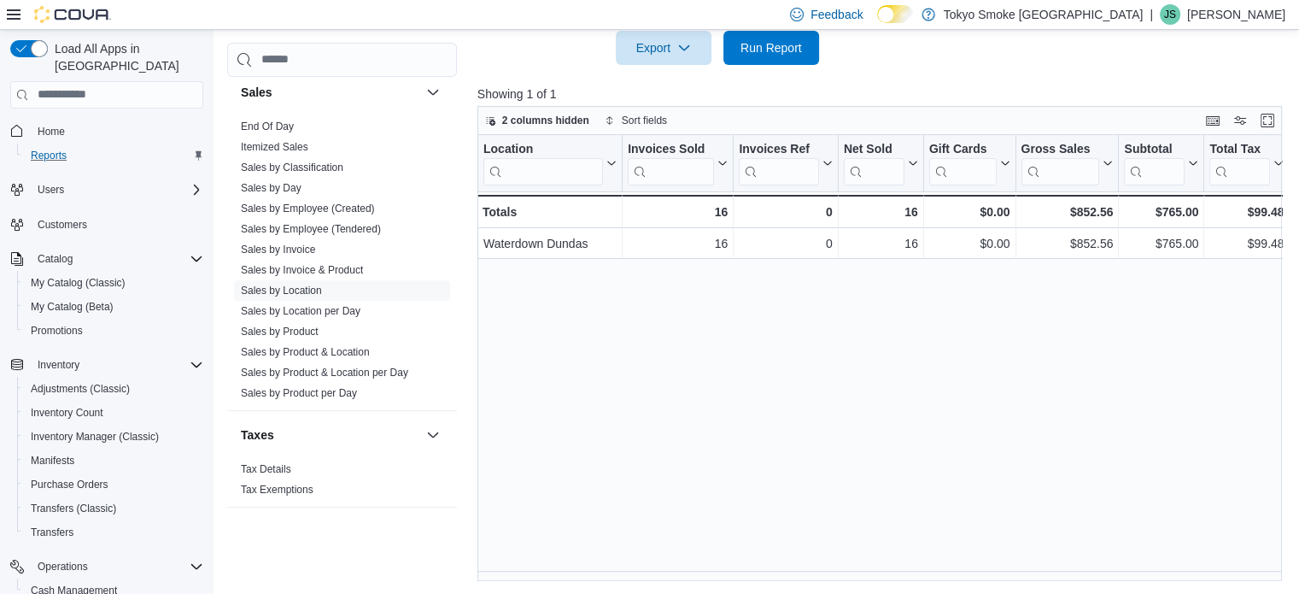
click at [1041, 352] on div "Location Click to view column header actions Invoices Sold Click to view column…" at bounding box center [883, 358] width 813 height 447
click at [635, 353] on div "Location Click to view column header actions Invoices Sold Click to view column…" at bounding box center [883, 358] width 813 height 447
click at [995, 381] on div "Location Click to view column header actions Invoices Sold Click to view column…" at bounding box center [883, 358] width 813 height 447
